Goal: Check status: Check status

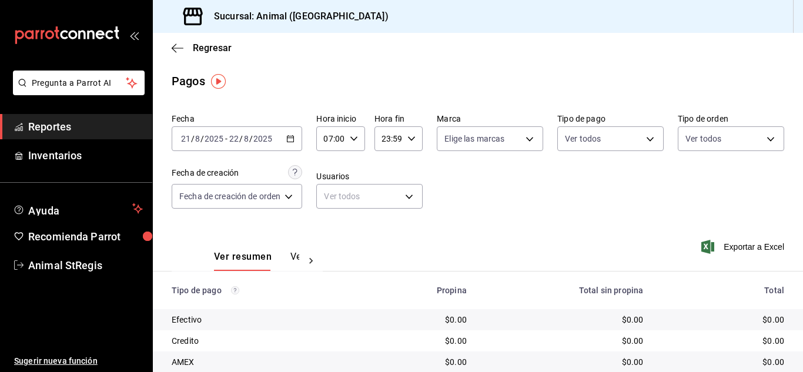
click at [356, 136] on icon "button" at bounding box center [354, 139] width 8 height 8
click at [329, 169] on span "07" at bounding box center [330, 168] width 5 height 9
click at [331, 171] on span "00" at bounding box center [330, 168] width 5 height 9
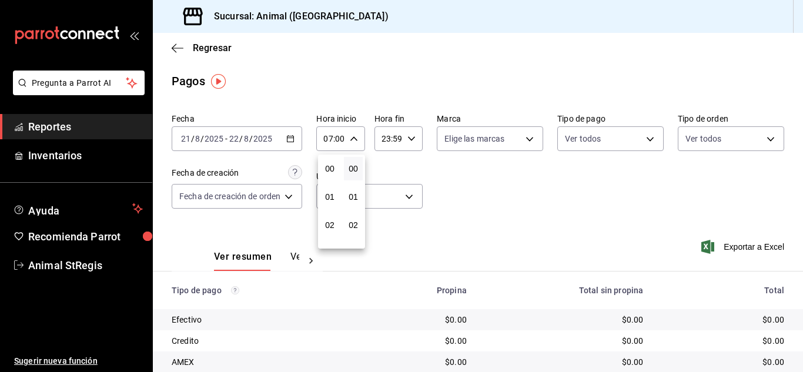
type input "00:00"
click at [390, 138] on div at bounding box center [401, 186] width 803 height 372
click at [390, 138] on input "23:59" at bounding box center [389, 139] width 28 height 24
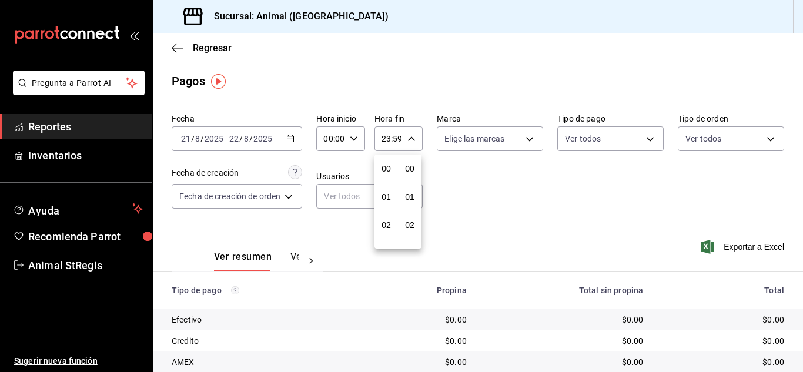
scroll to position [1599, 0]
click at [389, 179] on span "21" at bounding box center [386, 177] width 5 height 9
type input "21:59"
click at [387, 171] on span "04" at bounding box center [386, 168] width 5 height 9
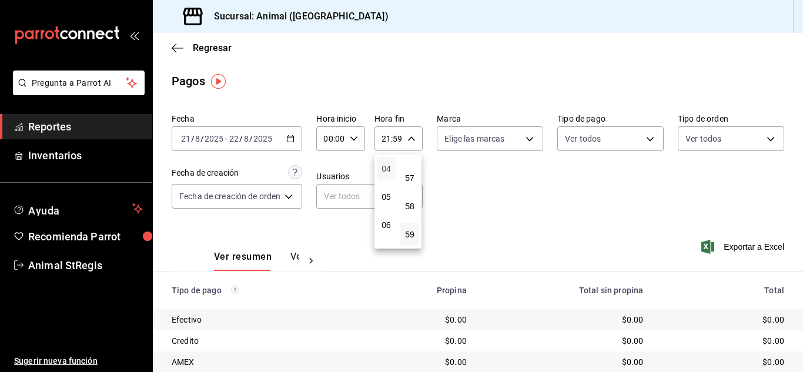
type input "04:59"
drag, startPoint x: 802, startPoint y: 211, endPoint x: 793, endPoint y: 251, distance: 40.8
click at [796, 270] on div at bounding box center [401, 186] width 803 height 372
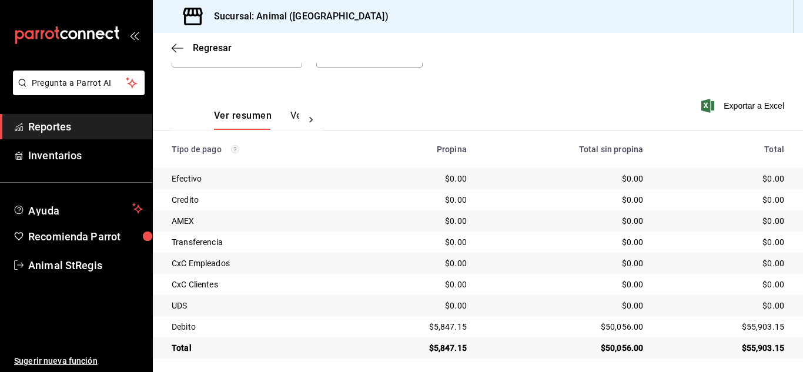
scroll to position [147, 0]
